Goal: Subscribe to service/newsletter

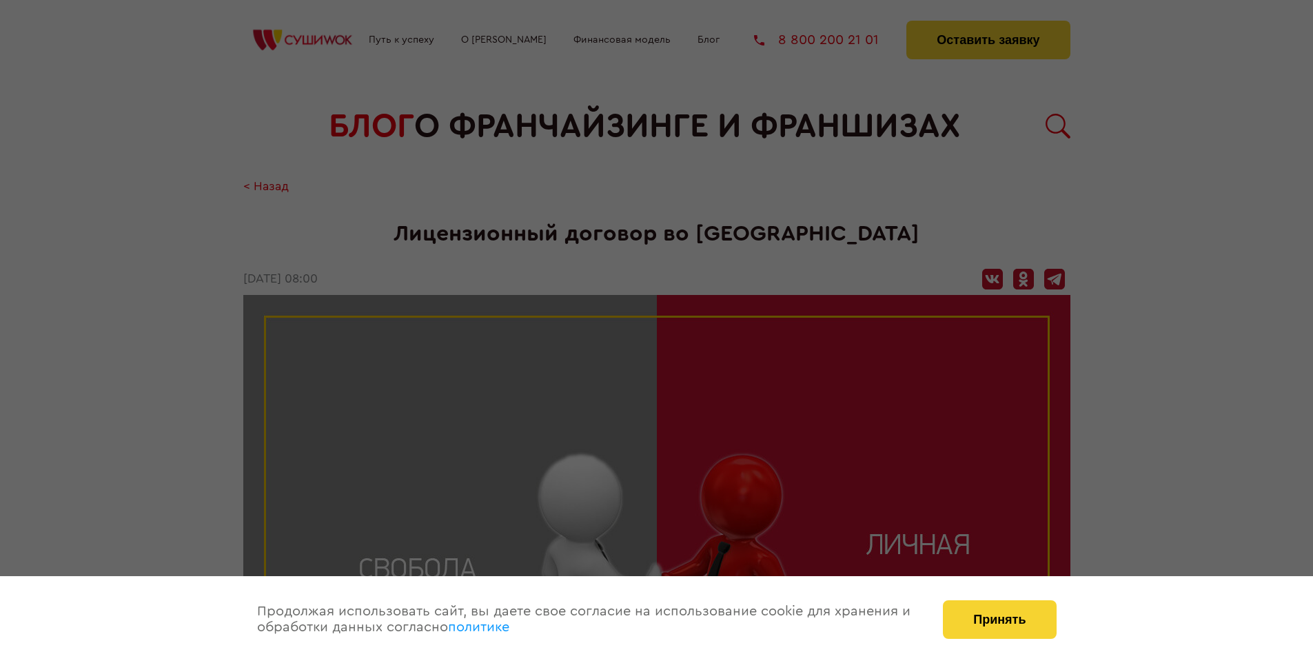
scroll to position [1423, 0]
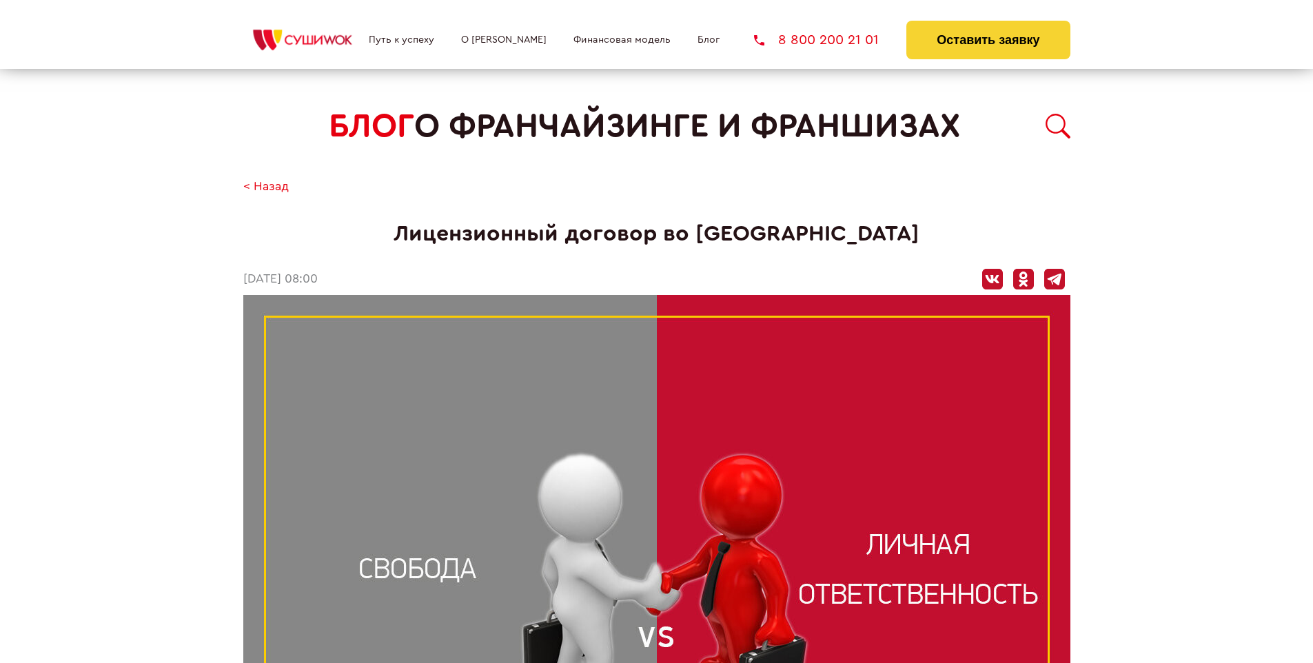
scroll to position [1423, 0]
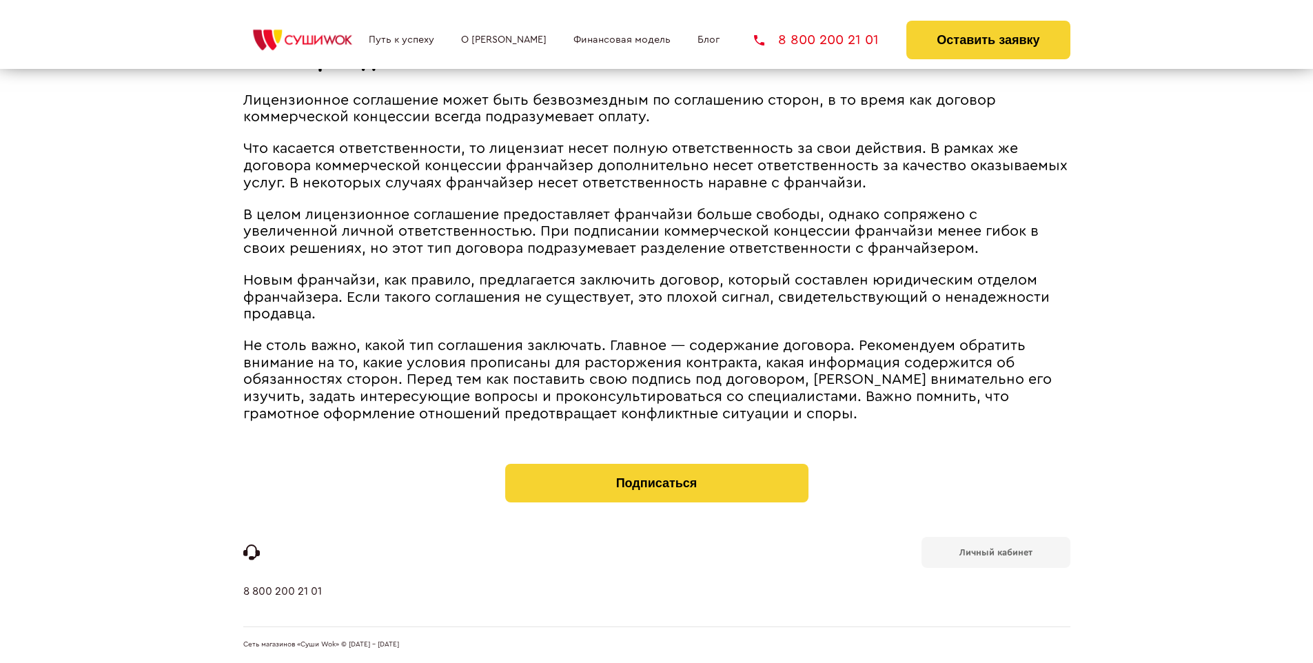
click at [995, 551] on b "Личный кабинет" at bounding box center [995, 552] width 73 height 9
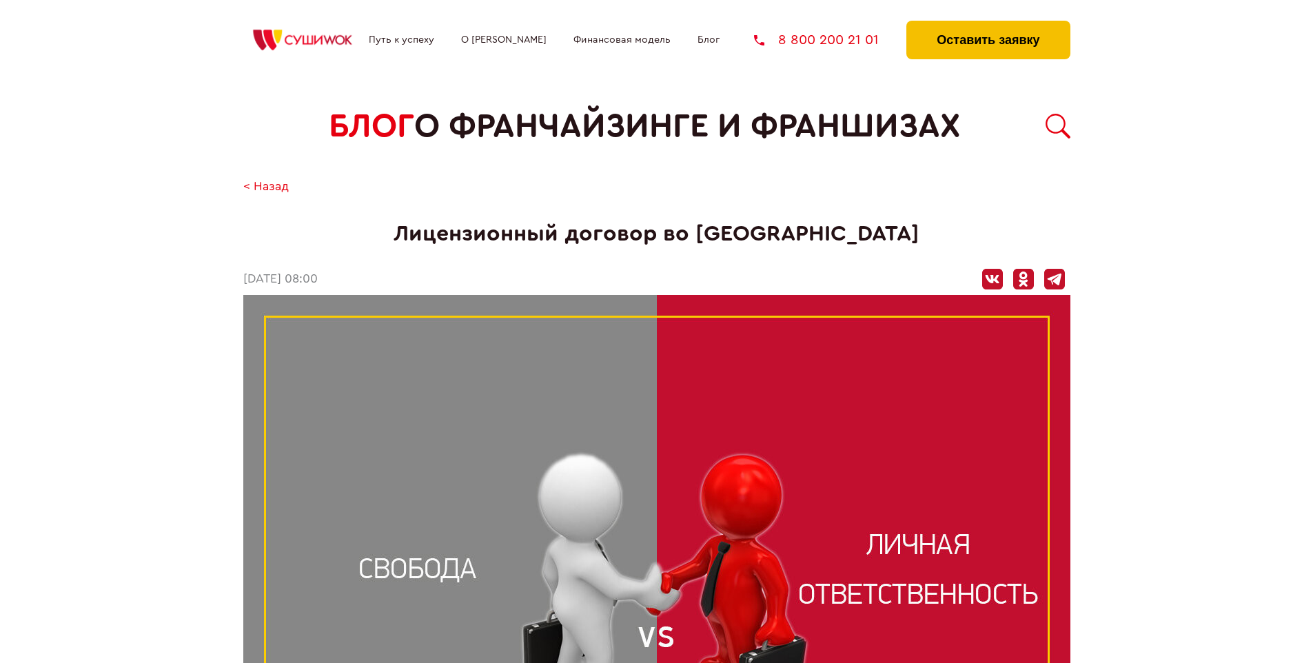
click at [988, 24] on button "Оставить заявку" at bounding box center [987, 40] width 163 height 39
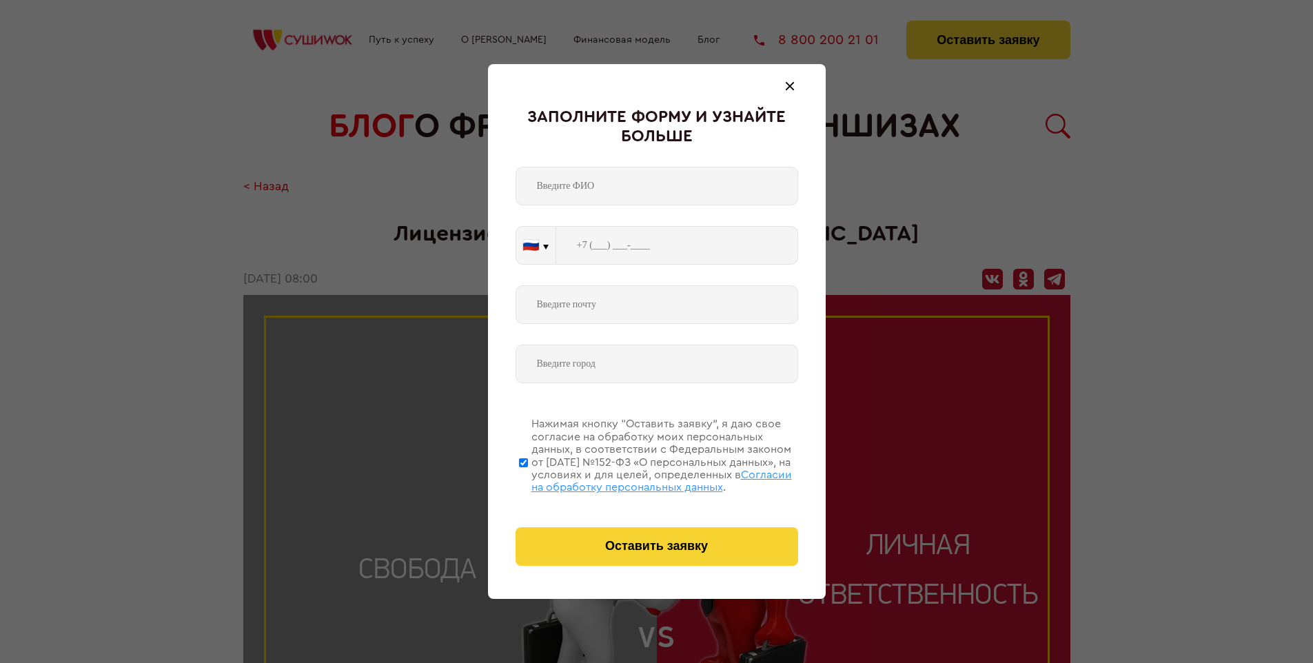
click at [639, 479] on span "Согласии на обработку персональных данных" at bounding box center [661, 480] width 260 height 23
click at [528, 479] on input "Нажимая кнопку “Оставить заявку”, я даю свое согласие на обработку моих персона…" at bounding box center [523, 462] width 9 height 110
checkbox input "false"
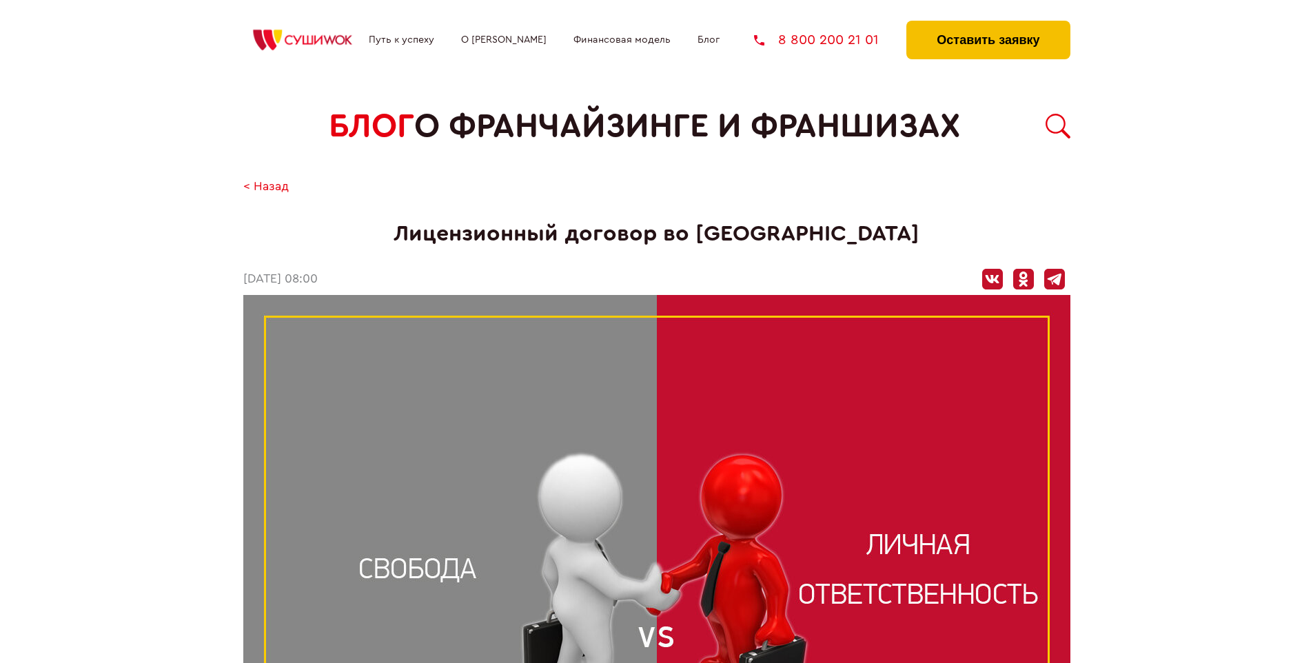
click at [988, 24] on button "Оставить заявку" at bounding box center [987, 40] width 163 height 39
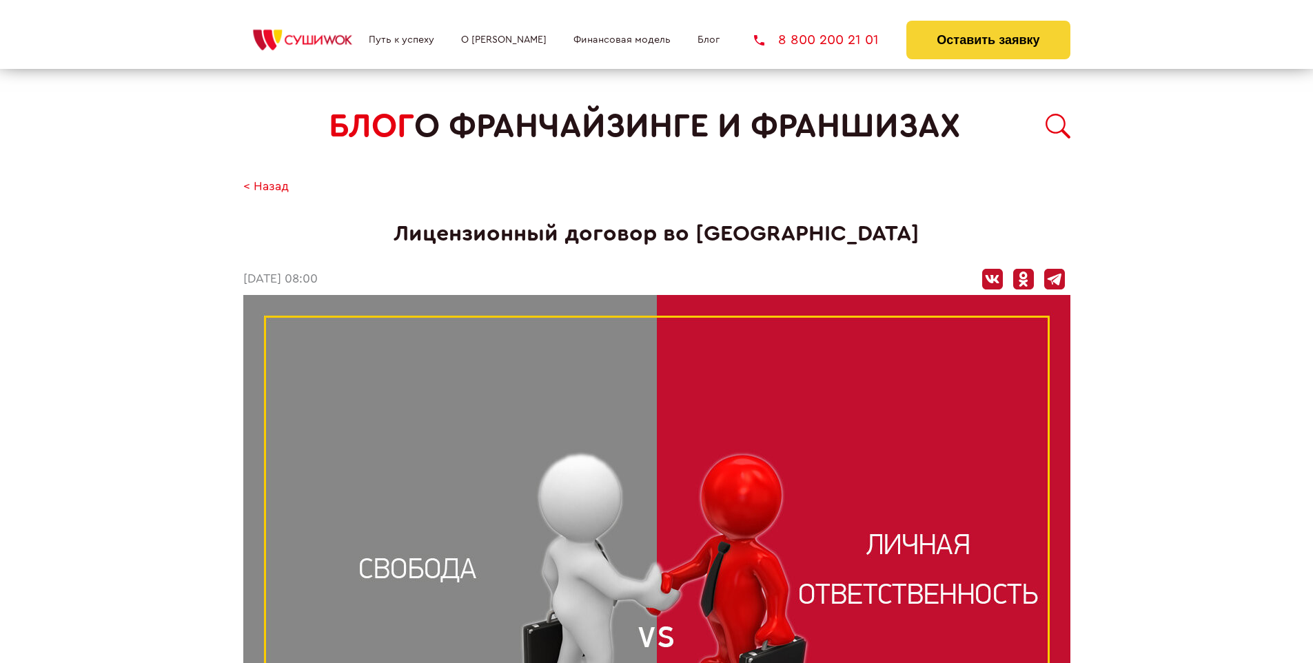
scroll to position [1423, 0]
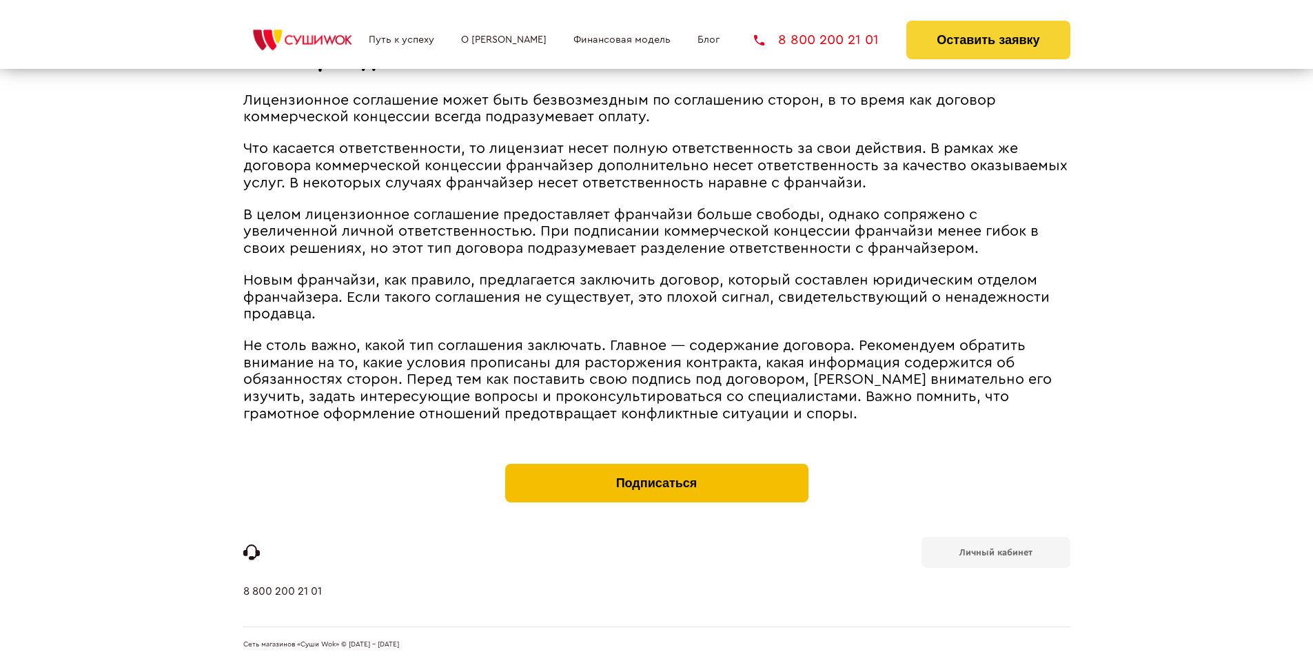
click at [656, 467] on button "Подписаться" at bounding box center [656, 483] width 303 height 39
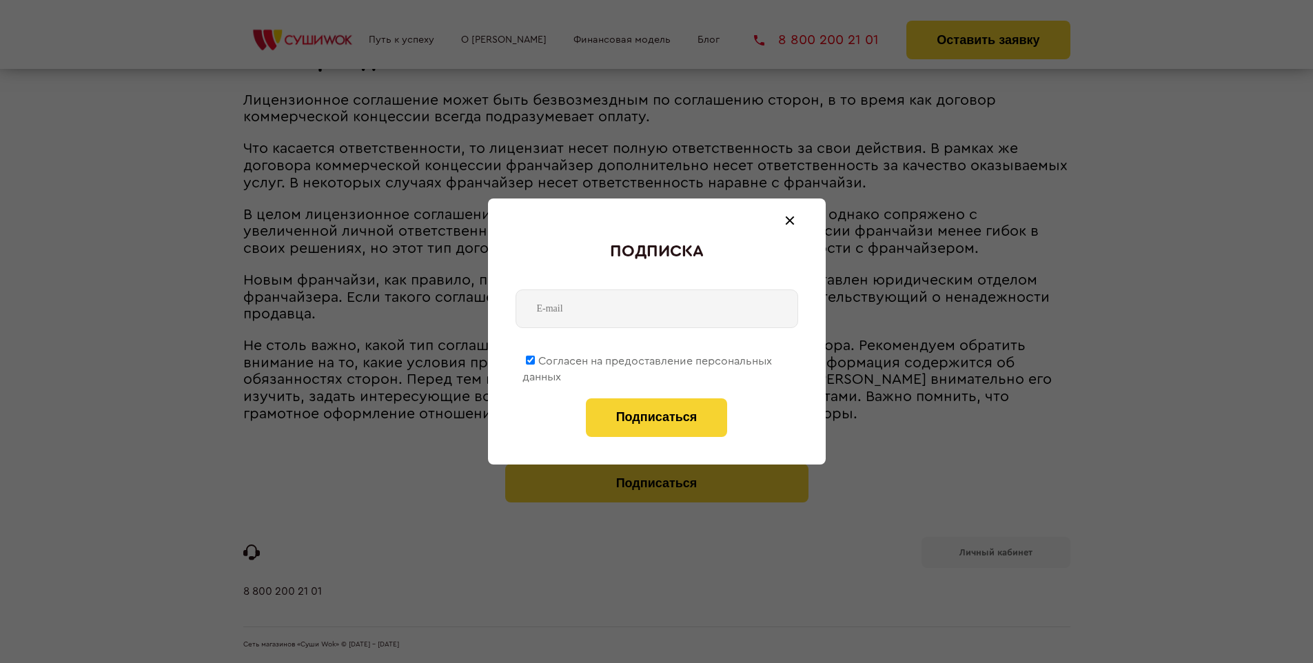
click at [648, 358] on span "Согласен на предоставление персональных данных" at bounding box center [646, 369] width 249 height 27
click at [535, 358] on input "Согласен на предоставление персональных данных" at bounding box center [530, 360] width 9 height 9
checkbox input "false"
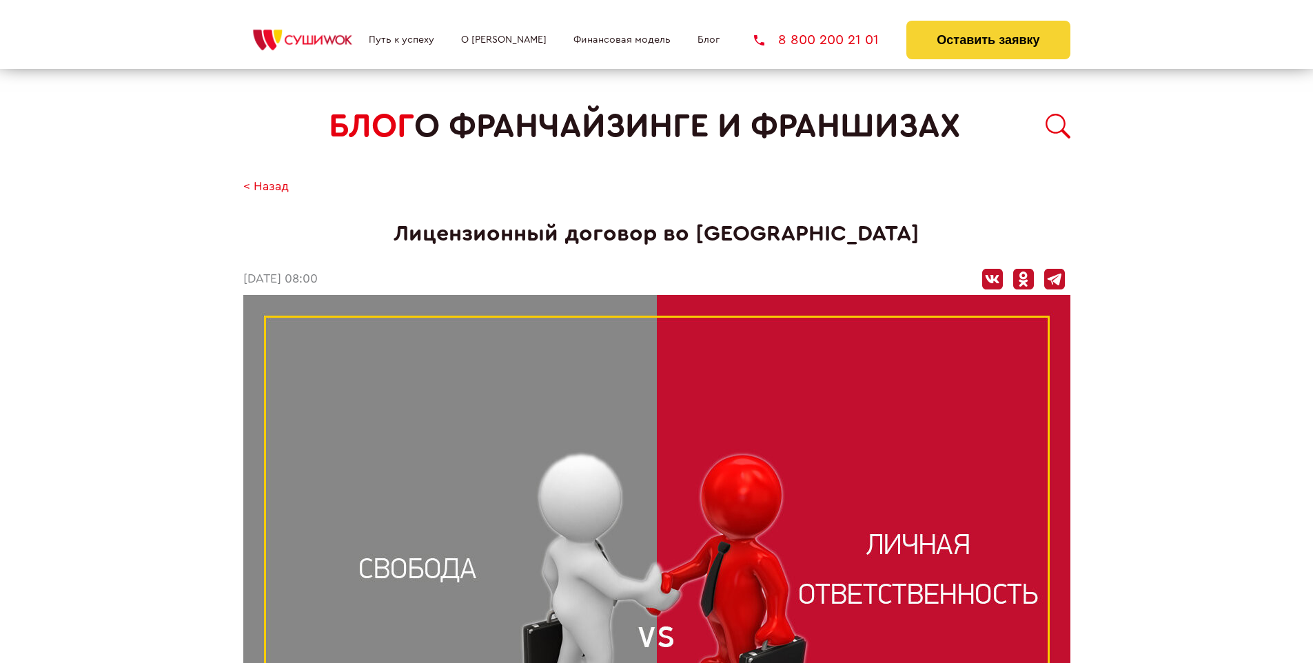
scroll to position [1423, 0]
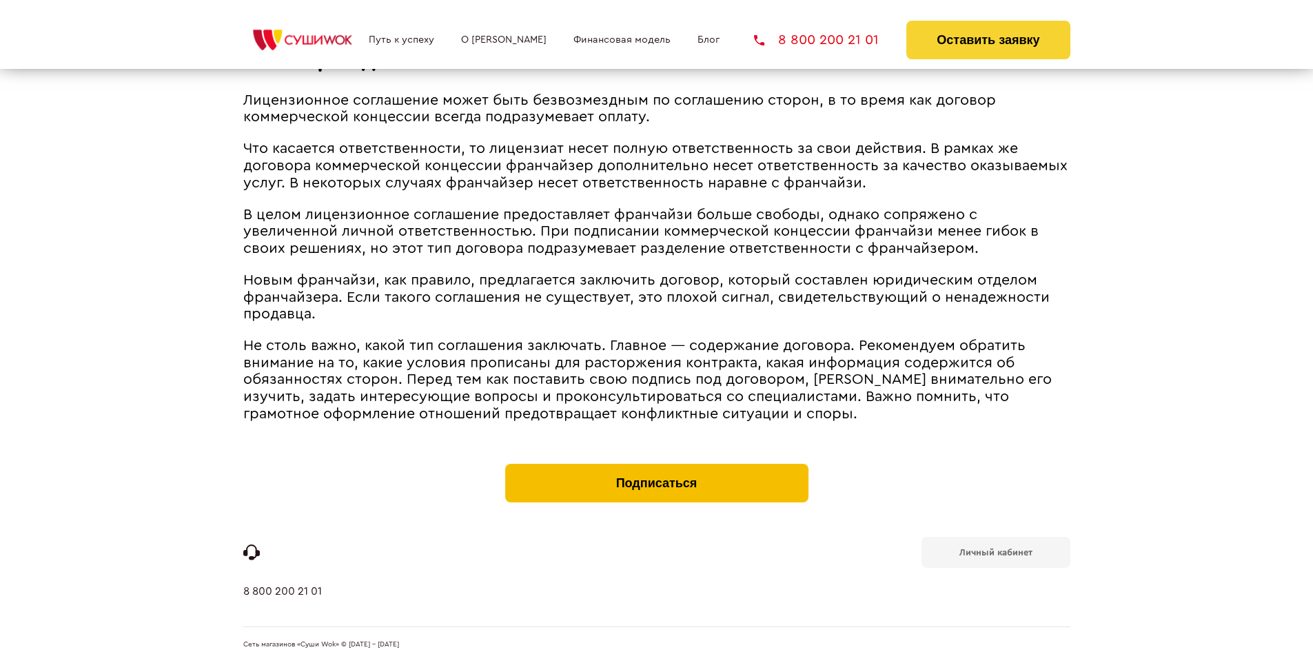
click at [656, 467] on button "Подписаться" at bounding box center [656, 483] width 303 height 39
